Goal: Information Seeking & Learning: Compare options

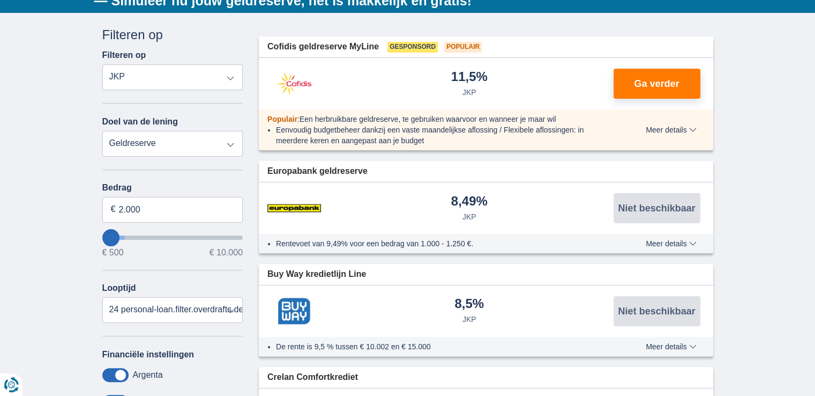
scroll to position [161, 0]
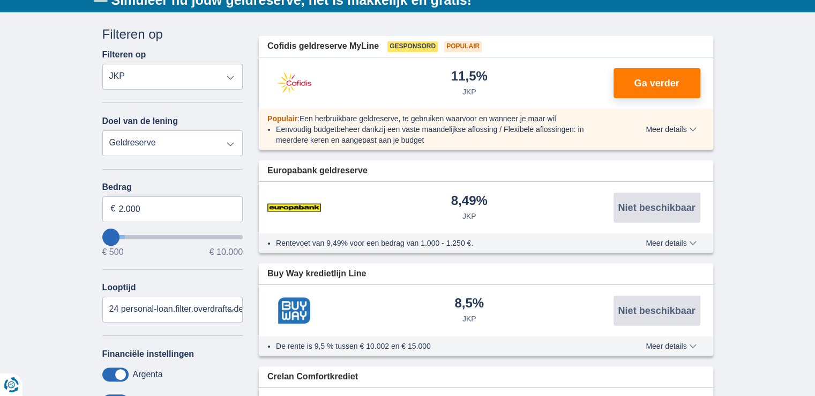
type input "1.900"
type input "2100"
type input "7.800"
type input "7800"
click at [205, 239] on input "wantToBorrow" at bounding box center [172, 237] width 141 height 4
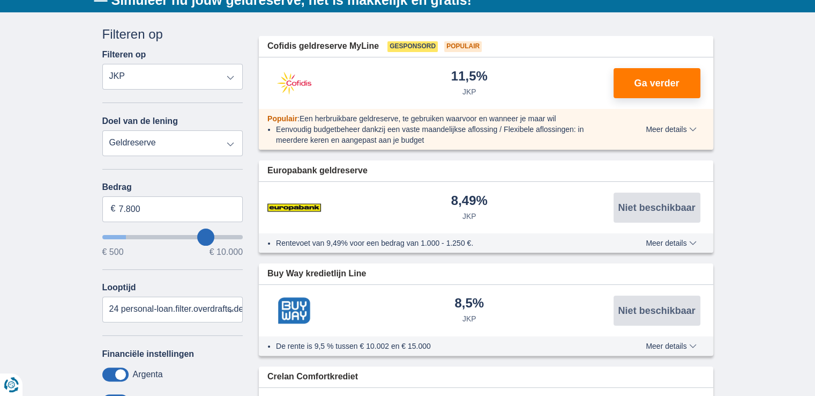
select select "48"
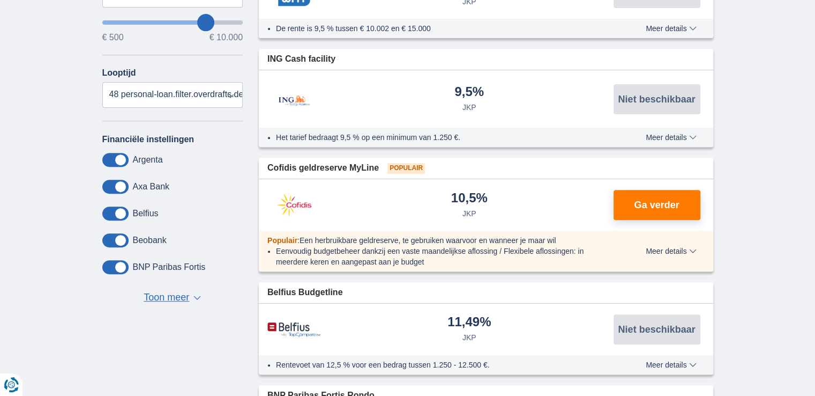
scroll to position [161, 0]
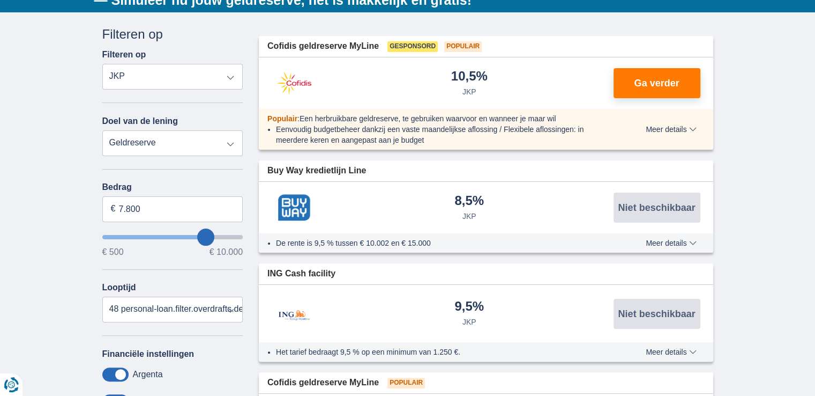
click at [288, 206] on img at bounding box center [295, 207] width 54 height 27
type input "7600"
type input "7.500"
type input "7500"
select select "42"
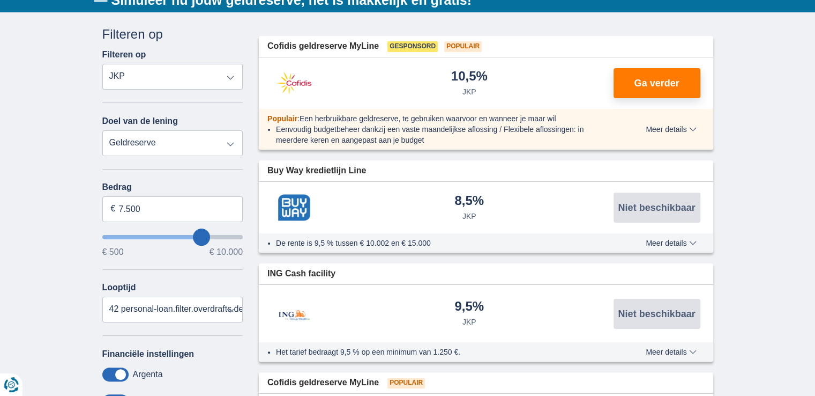
type input "7100"
type input "7.100"
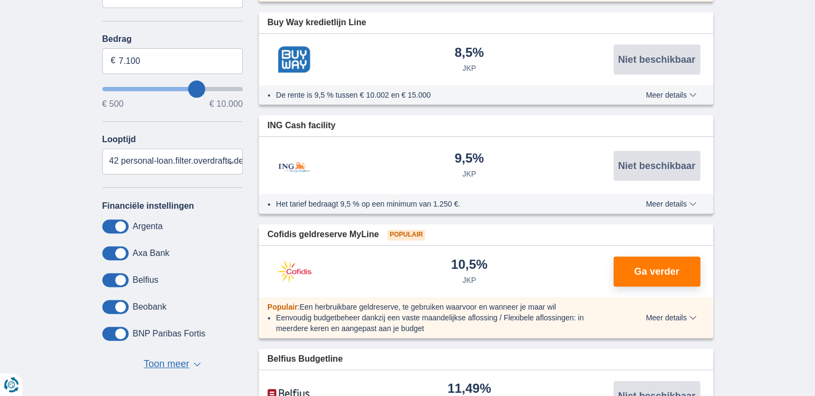
scroll to position [268, 0]
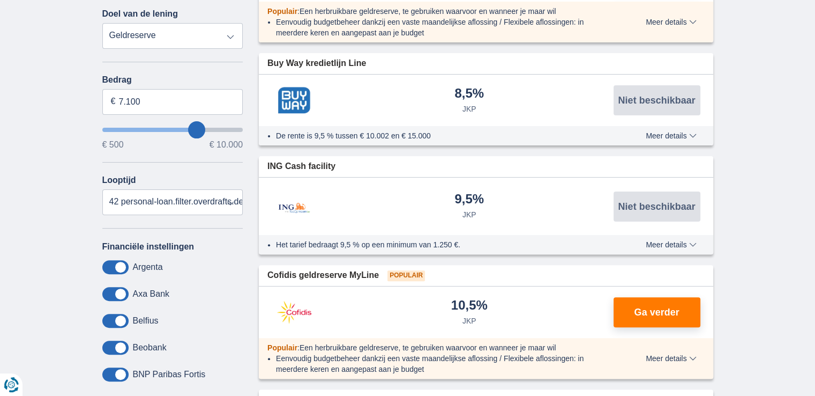
scroll to position [161, 0]
